Goal: Task Accomplishment & Management: Complete application form

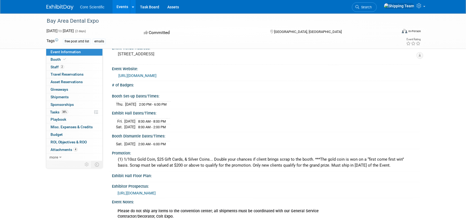
scroll to position [81, 0]
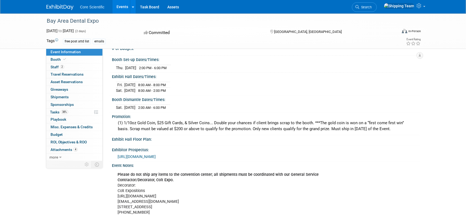
click at [156, 155] on span "[URL][DOMAIN_NAME]" at bounding box center [137, 157] width 38 height 4
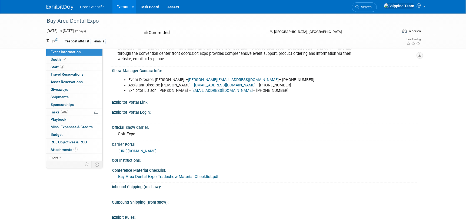
scroll to position [379, 0]
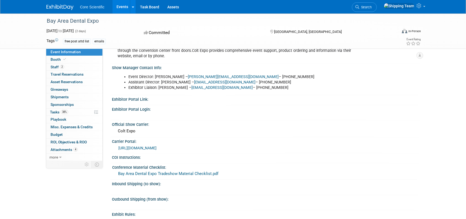
click at [154, 146] on link "[URL][DOMAIN_NAME]" at bounding box center [137, 148] width 38 height 4
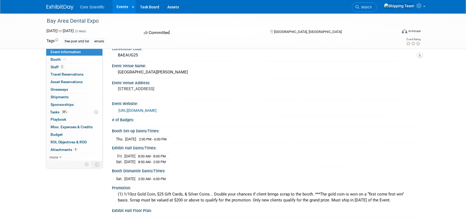
scroll to position [0, 0]
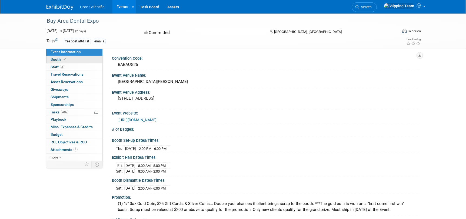
click at [56, 61] on span "Booth" at bounding box center [59, 59] width 17 height 4
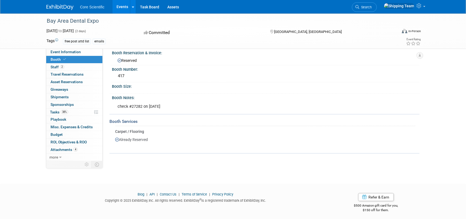
scroll to position [8, 0]
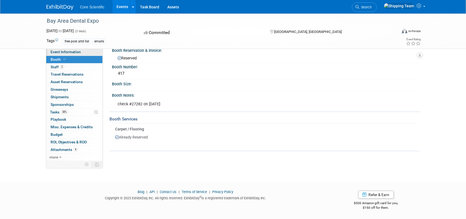
click at [61, 52] on span "Event Information" at bounding box center [66, 52] width 30 height 4
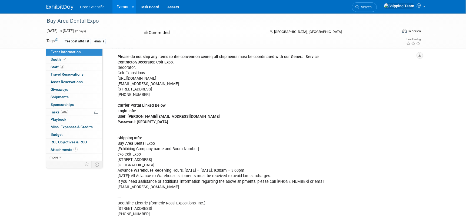
scroll to position [189, 0]
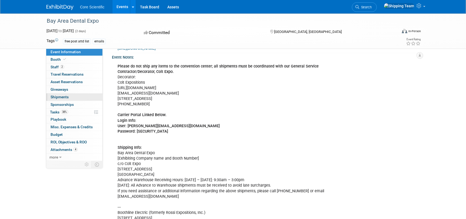
click at [66, 98] on span "Shipments 0" at bounding box center [60, 97] width 18 height 4
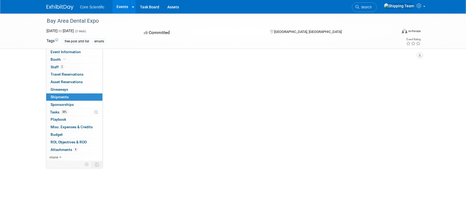
scroll to position [0, 0]
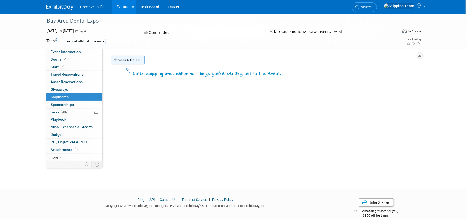
click at [134, 60] on link "Add a Shipment" at bounding box center [128, 60] width 34 height 9
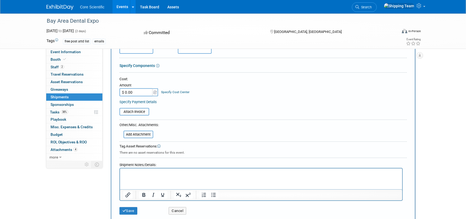
scroll to position [81, 0]
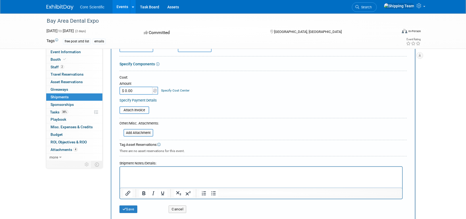
click at [134, 172] on p "Rich Text Area. Press ALT-0 for help." at bounding box center [261, 171] width 276 height 5
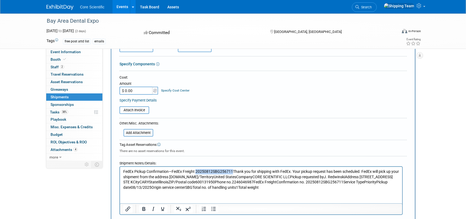
drag, startPoint x: 195, startPoint y: 170, endPoint x: 232, endPoint y: 170, distance: 37.1
click at [232, 170] on p "FedEx Pickup Confirmation—FedEx Freight 20250812SBG256711Thank you for shipping…" at bounding box center [261, 179] width 276 height 21
copy p "20250812SBG256711"
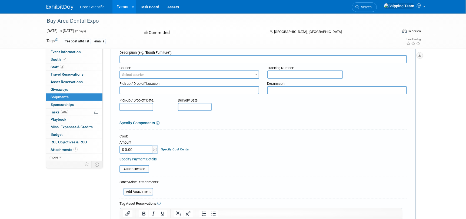
scroll to position [0, 0]
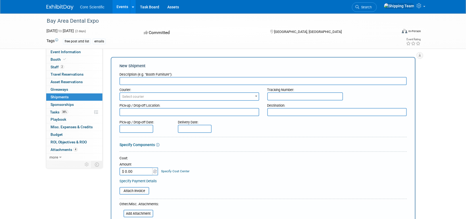
click at [274, 95] on input "text" at bounding box center [306, 97] width 76 height 8
type input "20250812SBG256711"
click at [149, 80] on input "text" at bounding box center [264, 81] width 288 height 8
type input "Booth Supplies"
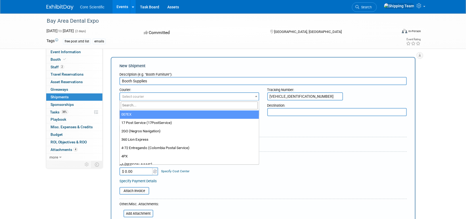
click at [150, 94] on span "Select courier" at bounding box center [189, 97] width 139 height 8
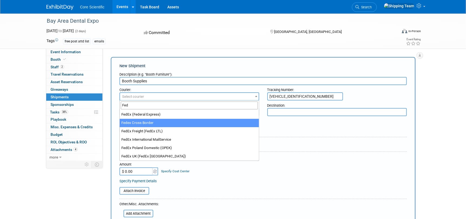
type input "Fed"
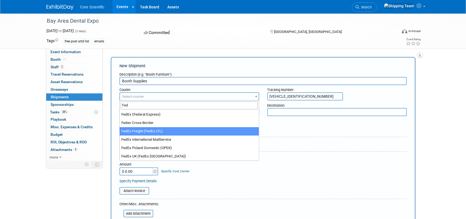
select select "208"
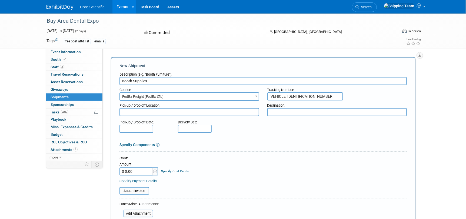
click at [147, 113] on textarea at bounding box center [190, 112] width 140 height 8
type textarea "C"
click at [130, 112] on textarea "WH=Cary IL" at bounding box center [190, 112] width 140 height 8
type textarea "WH-Cary IL"
click at [273, 110] on textarea at bounding box center [338, 112] width 140 height 8
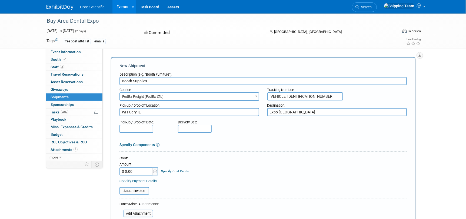
type textarea "Expo Richmond CA"
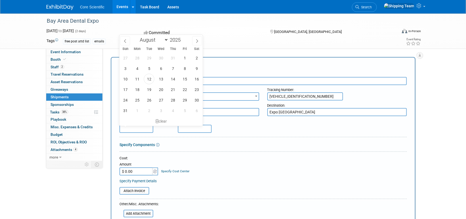
click at [129, 129] on input "text" at bounding box center [137, 129] width 34 height 8
click at [162, 83] on span "13" at bounding box center [161, 79] width 11 height 11
type input "Aug 13, 2025"
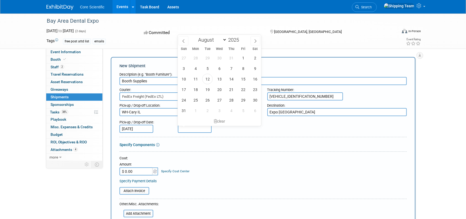
click at [185, 128] on input "text" at bounding box center [195, 129] width 34 height 8
click at [253, 80] on span "16" at bounding box center [255, 79] width 11 height 11
type input "Aug 16, 2025"
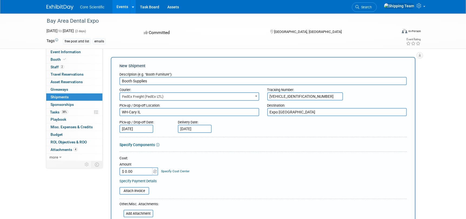
click at [281, 158] on div "Cost:" at bounding box center [264, 158] width 288 height 5
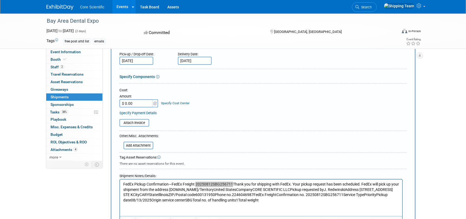
scroll to position [81, 0]
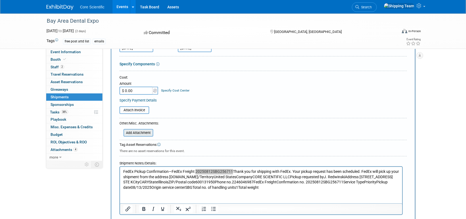
click at [136, 135] on input "file" at bounding box center [120, 133] width 64 height 6
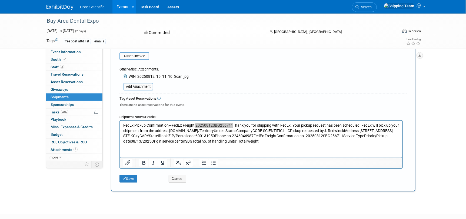
scroll to position [135, 0]
click at [233, 126] on p "FedEx Pickup Confirmation—FedEx Freight 20250812SBG256711Thank you for shipping…" at bounding box center [261, 133] width 276 height 21
click at [232, 124] on p "FedEx Pickup Confirmation—FedEx Freight 20250812SBG256711Thank you for shipping…" at bounding box center [261, 133] width 276 height 21
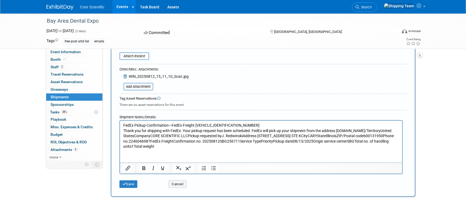
click at [252, 131] on p "Thank you for shipping with FedEx. Your pickup request has been scheduled. FedE…" at bounding box center [261, 138] width 276 height 21
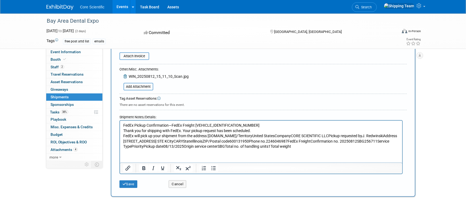
click at [323, 134] on p "FedEx will pick up your shipment from the address below.Country/TerritoryUnited…" at bounding box center [261, 141] width 276 height 16
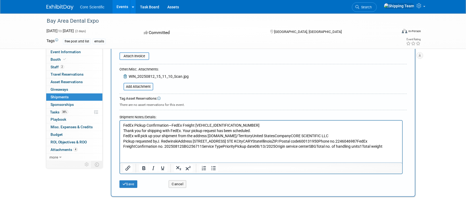
click at [178, 140] on p "Pickup requested byJ. RedwinskiAddress 1700 INDUSTRIAL DR STE KCityCARYStateIll…" at bounding box center [261, 144] width 276 height 11
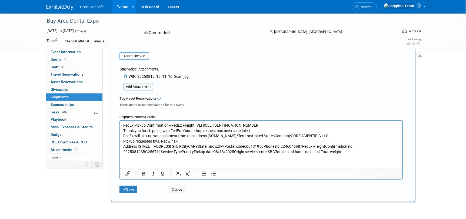
click at [266, 145] on p "Address 1700 INDUSTRIAL DR STE KCityCARYStateIllinoisZIP/Postal code600131950Ph…" at bounding box center [261, 149] width 276 height 11
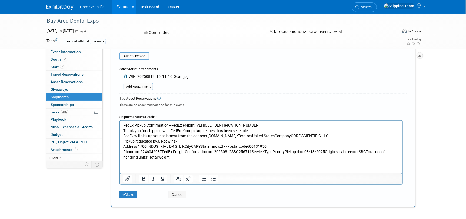
click at [249, 151] on p "Phone no.2246046987FedEx FreightConfirmation no. 20250812SBG256711Service TypeP…" at bounding box center [261, 154] width 276 height 11
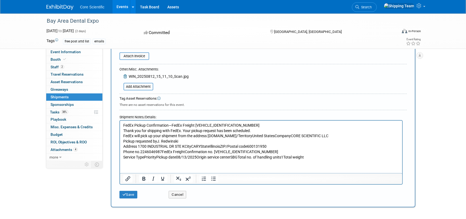
click at [157, 157] on p "Service TypePriorityPickup date08/13/2025Origin service centerSBGTotal no. of h…" at bounding box center [261, 157] width 276 height 5
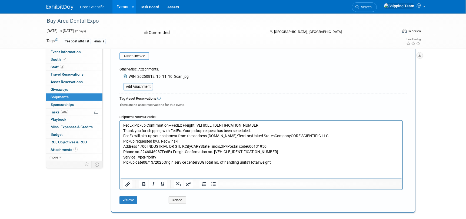
click at [163, 162] on p "Pickup date08/13/2025Origin service centerSBGTotal no. of handling units1Total …" at bounding box center [261, 162] width 276 height 5
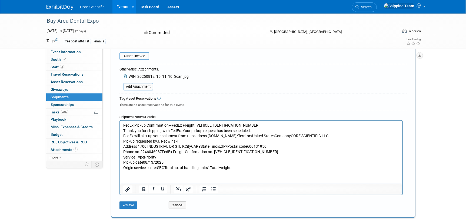
click at [166, 166] on p "Origin service centerSBGTotal no. of handling units1Total weight" at bounding box center [261, 167] width 276 height 5
click at [164, 167] on p "Origin service centerSBGTotal no. of handling units1Total weight" at bounding box center [261, 167] width 276 height 5
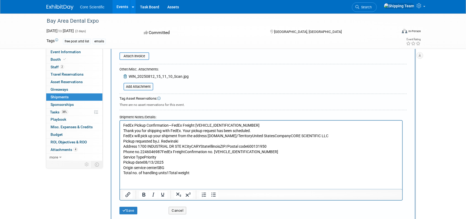
click at [170, 172] on p "Total no. of handling units1Total weight" at bounding box center [261, 172] width 276 height 5
click at [169, 173] on p "Total no. of handling units1Total weight" at bounding box center [261, 172] width 276 height 5
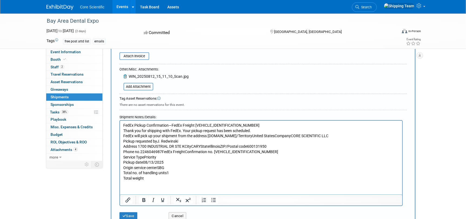
click at [157, 176] on p "Total weight" at bounding box center [261, 178] width 276 height 5
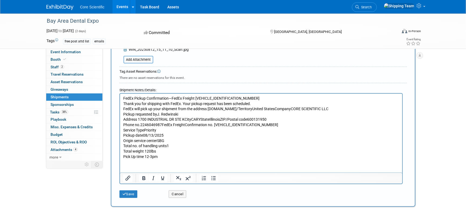
scroll to position [162, 0]
click at [136, 190] on button "Save" at bounding box center [129, 194] width 18 height 8
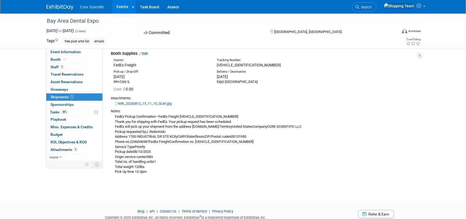
scroll to position [44, 0]
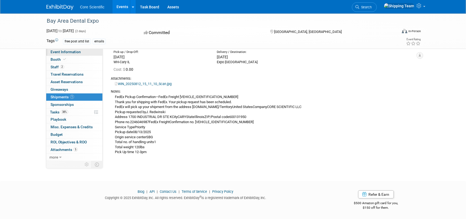
click at [62, 53] on span "Event Information" at bounding box center [66, 52] width 30 height 4
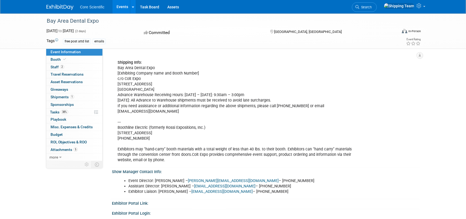
scroll to position [270, 0]
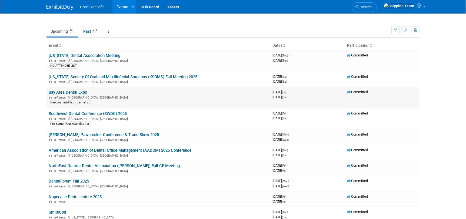
click at [69, 95] on div "In-Person [GEOGRAPHIC_DATA], [GEOGRAPHIC_DATA]" at bounding box center [159, 97] width 220 height 4
click at [70, 91] on link "Bay Area Dental Expo" at bounding box center [68, 92] width 38 height 5
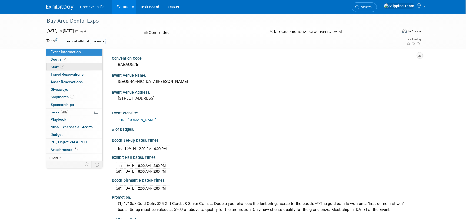
click at [57, 65] on span "Staff 2" at bounding box center [58, 67] width 14 height 4
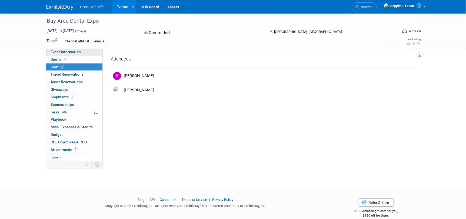
click at [63, 52] on span "Event Information" at bounding box center [66, 52] width 30 height 4
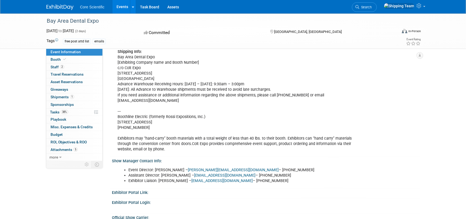
scroll to position [298, 0]
